Goal: Download file/media

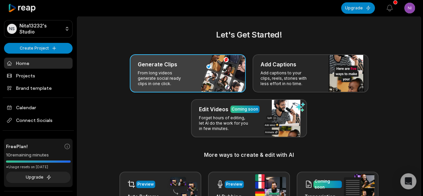
click at [188, 79] on p "From long videos generate social ready clips in one click." at bounding box center [164, 78] width 52 height 16
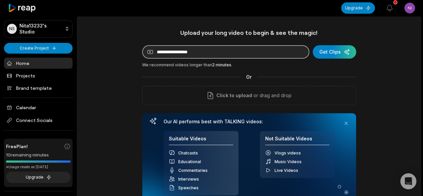
click at [212, 55] on input at bounding box center [225, 51] width 167 height 13
paste input "**********"
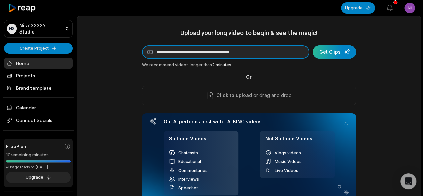
type input "**********"
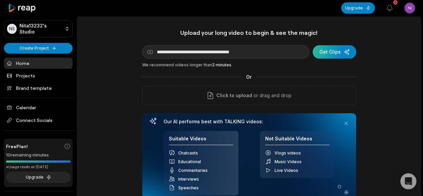
click at [339, 50] on div "submit" at bounding box center [334, 51] width 43 height 13
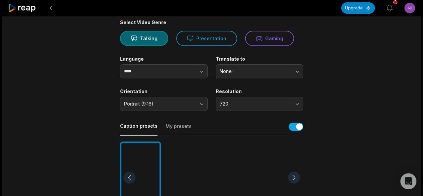
scroll to position [67, 0]
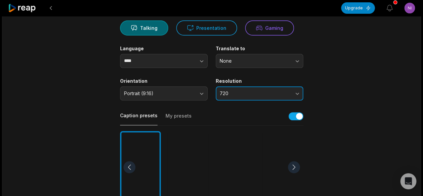
click at [238, 94] on span "720" at bounding box center [255, 93] width 70 height 6
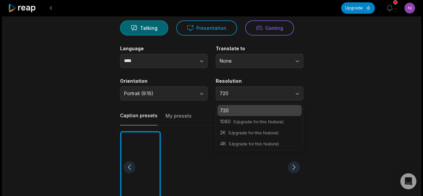
click at [342, 92] on main "07:14 [PERSON_NAME] on Big Little Lies S3 & Morning Show Reunion with Friends C…" at bounding box center [212, 165] width 324 height 410
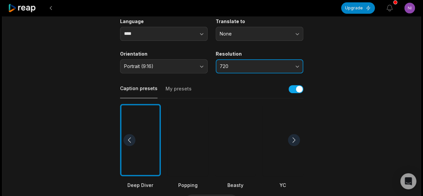
scroll to position [100, 0]
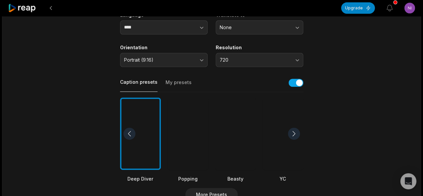
click at [190, 135] on div at bounding box center [188, 133] width 41 height 73
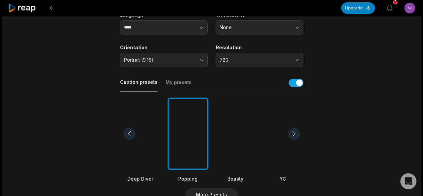
click at [224, 144] on div at bounding box center [235, 133] width 41 height 73
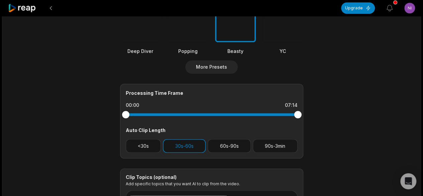
scroll to position [234, 0]
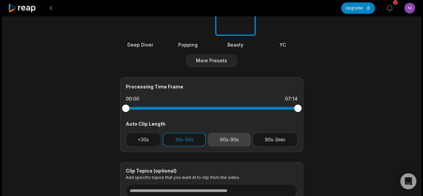
click at [230, 141] on button "60s-90s" at bounding box center [229, 139] width 43 height 14
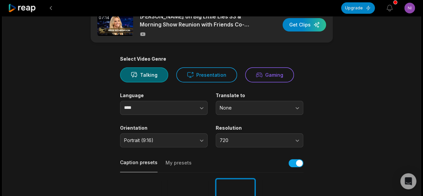
scroll to position [0, 0]
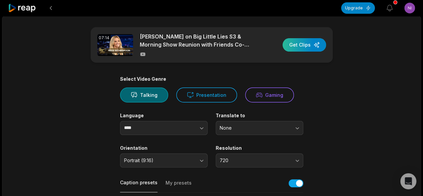
click at [302, 44] on div "button" at bounding box center [304, 44] width 43 height 13
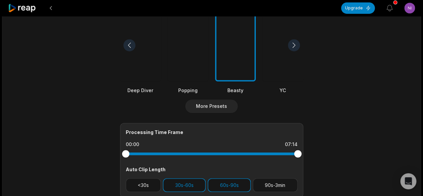
scroll to position [188, 0]
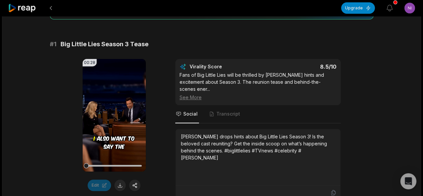
scroll to position [100, 0]
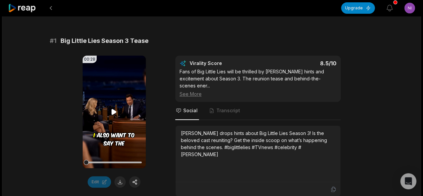
click at [114, 113] on icon at bounding box center [114, 112] width 5 height 6
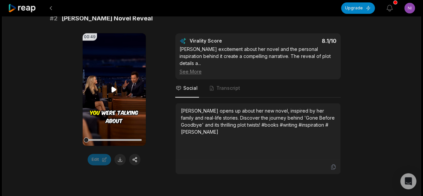
scroll to position [335, 0]
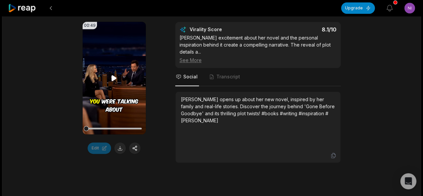
click at [114, 75] on icon at bounding box center [114, 78] width 5 height 6
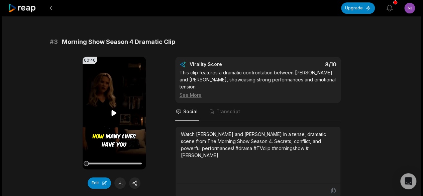
scroll to position [448, 0]
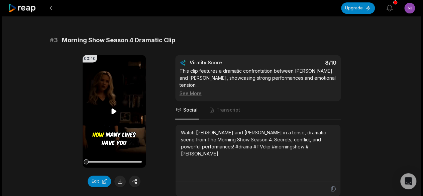
click at [112, 108] on icon at bounding box center [114, 111] width 5 height 6
click at [111, 107] on icon at bounding box center [114, 111] width 8 height 8
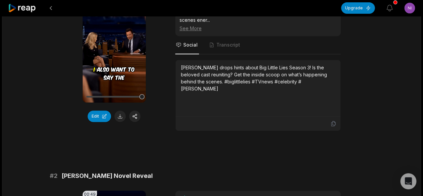
scroll to position [80, 0]
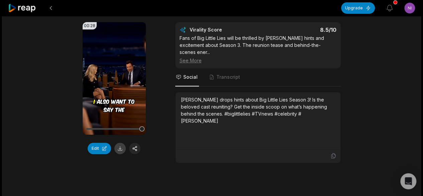
click at [117, 148] on button at bounding box center [119, 148] width 11 height 11
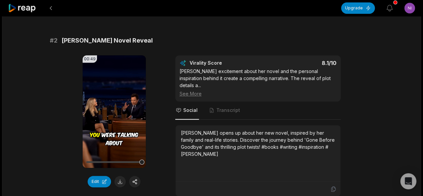
scroll to position [281, 0]
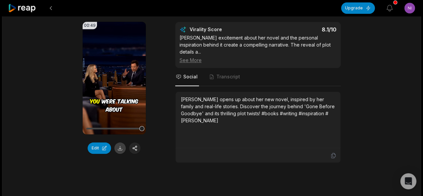
click at [120, 142] on button at bounding box center [119, 147] width 11 height 11
click at [120, 142] on div "Edit" at bounding box center [114, 147] width 63 height 11
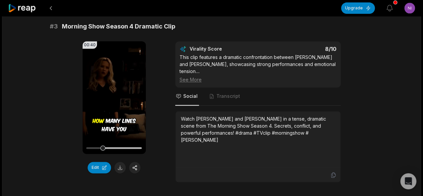
scroll to position [481, 0]
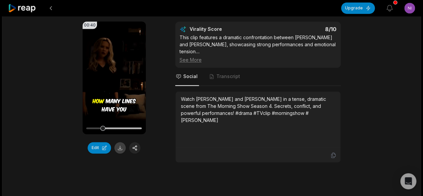
click at [119, 142] on button at bounding box center [119, 147] width 11 height 11
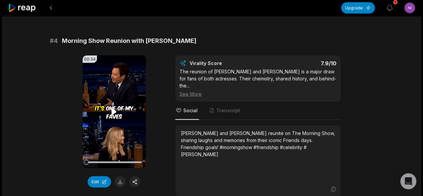
scroll to position [716, 0]
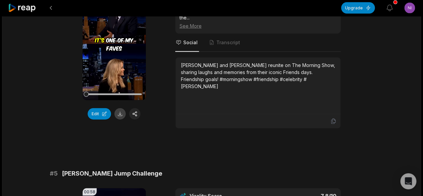
click at [119, 108] on button at bounding box center [119, 113] width 11 height 11
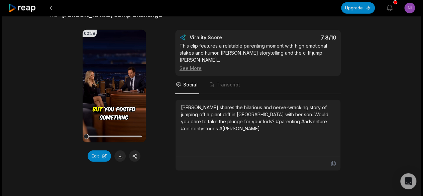
scroll to position [883, 0]
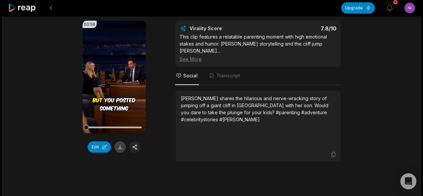
click at [120, 141] on button at bounding box center [119, 146] width 11 height 11
click at [120, 141] on div "Edit" at bounding box center [114, 146] width 63 height 11
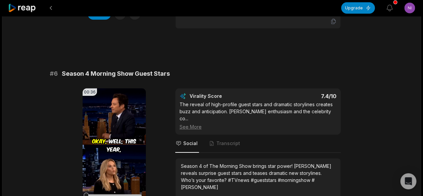
scroll to position [1017, 0]
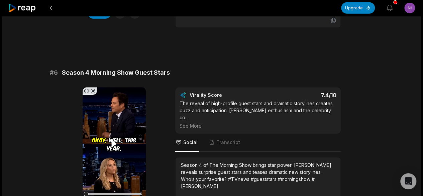
click at [116, 139] on icon at bounding box center [114, 143] width 8 height 8
click at [116, 141] on icon at bounding box center [114, 143] width 3 height 4
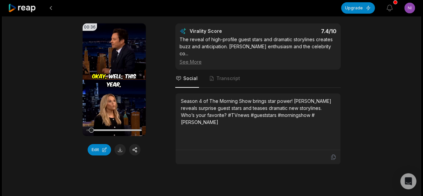
scroll to position [1084, 0]
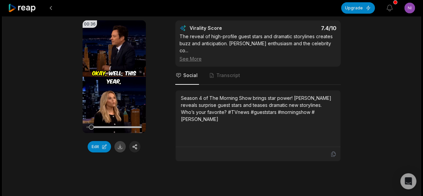
click at [121, 141] on button at bounding box center [119, 146] width 11 height 11
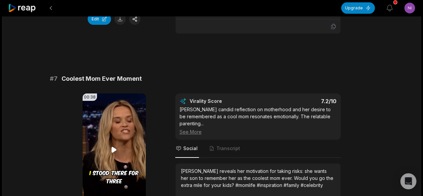
scroll to position [1217, 0]
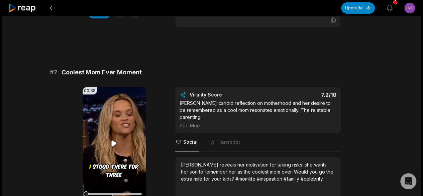
click at [117, 139] on icon at bounding box center [114, 143] width 8 height 8
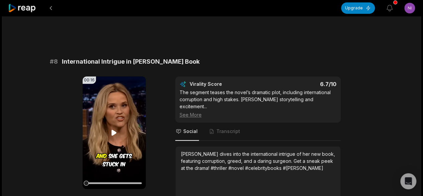
scroll to position [1418, 0]
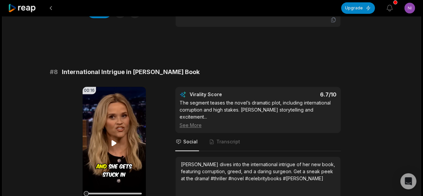
click at [112, 99] on video "Your browser does not support mp4 format." at bounding box center [114, 143] width 63 height 112
click at [113, 140] on icon at bounding box center [114, 142] width 3 height 4
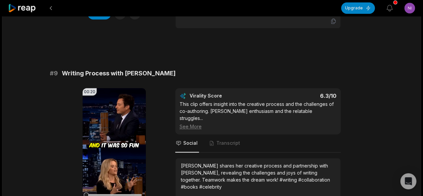
scroll to position [1619, 0]
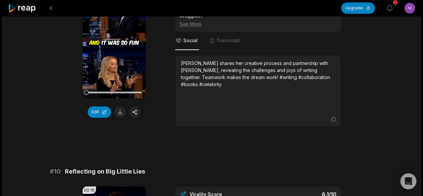
scroll to position [1819, 0]
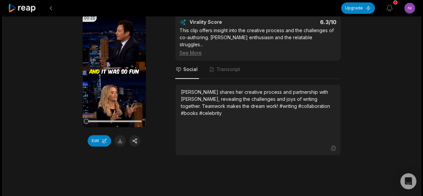
scroll to position [1652, 0]
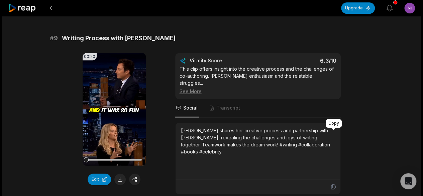
click at [336, 183] on icon at bounding box center [334, 186] width 6 height 6
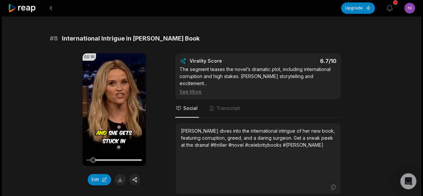
scroll to position [1418, 0]
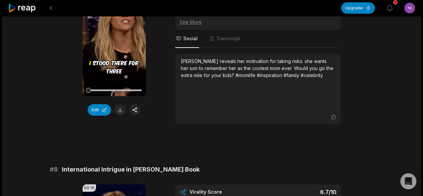
scroll to position [1284, 0]
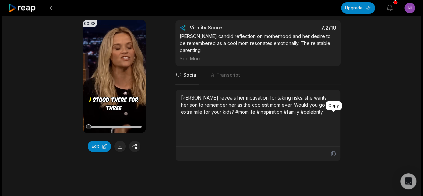
click at [333, 151] on icon at bounding box center [334, 154] width 6 height 6
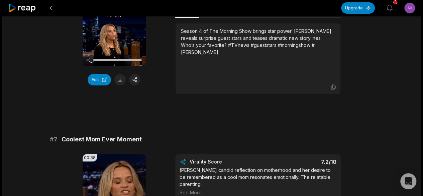
scroll to position [1084, 0]
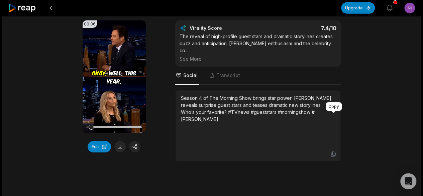
click at [334, 152] on icon at bounding box center [333, 154] width 4 height 5
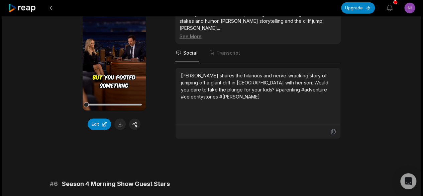
scroll to position [849, 0]
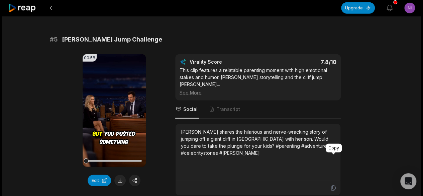
click at [336, 185] on icon at bounding box center [334, 188] width 6 height 6
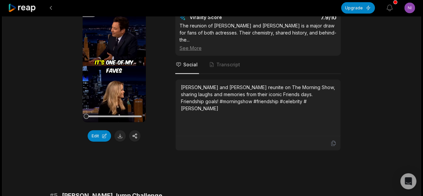
scroll to position [682, 0]
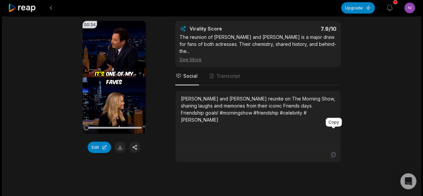
click at [335, 152] on icon at bounding box center [334, 155] width 6 height 6
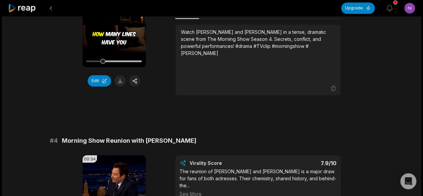
scroll to position [515, 0]
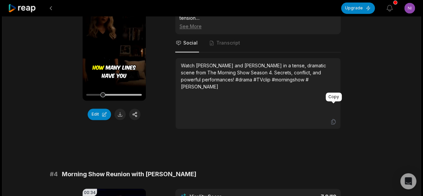
click at [333, 118] on icon at bounding box center [334, 121] width 6 height 6
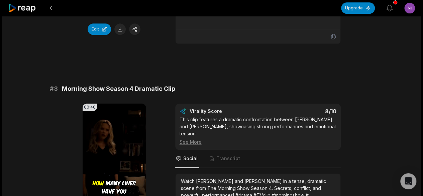
scroll to position [314, 0]
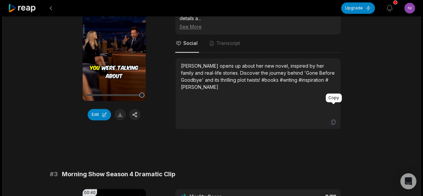
click at [331, 119] on icon at bounding box center [333, 121] width 4 height 5
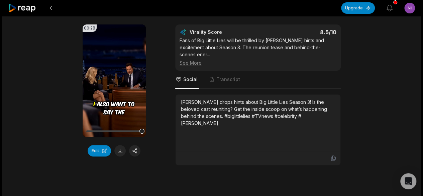
scroll to position [80, 0]
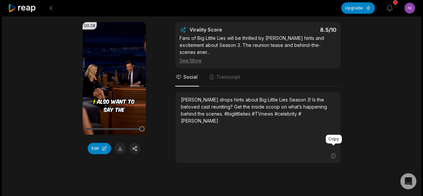
click at [332, 153] on icon at bounding box center [334, 156] width 6 height 6
